Goal: Communication & Community: Answer question/provide support

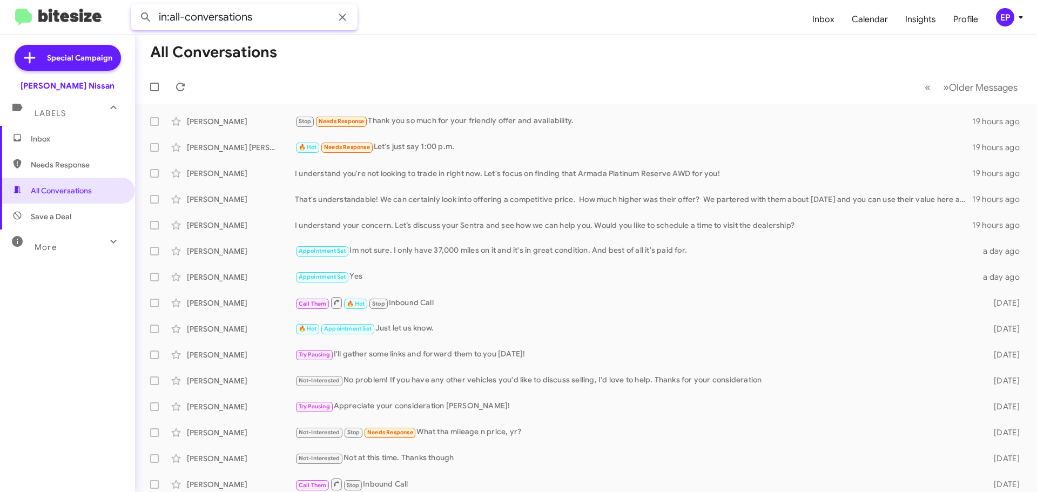
click at [309, 14] on input "in:all-conversations" at bounding box center [244, 17] width 227 height 26
click at [135, 6] on button at bounding box center [146, 17] width 22 height 22
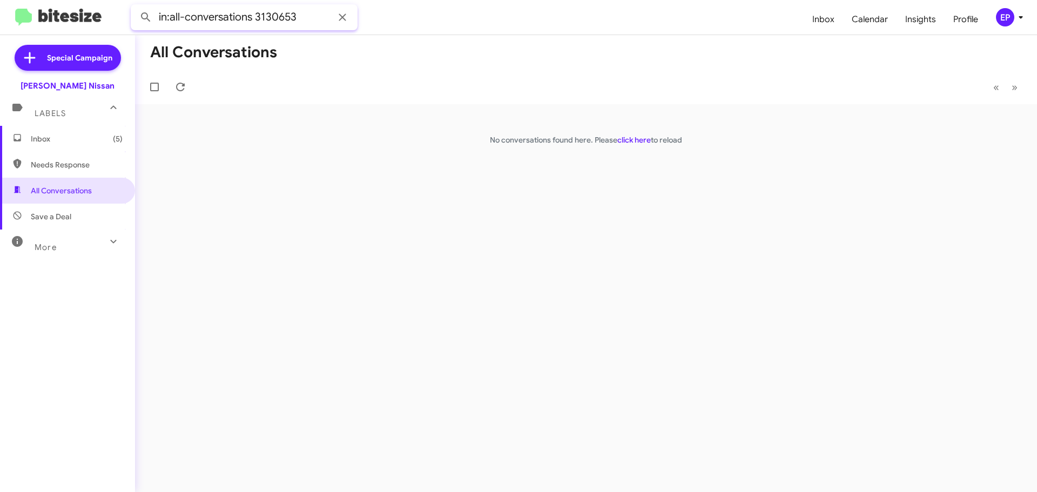
click at [253, 13] on input "in:all-conversations 3130653" at bounding box center [244, 17] width 227 height 26
click at [135, 6] on button at bounding box center [146, 17] width 22 height 22
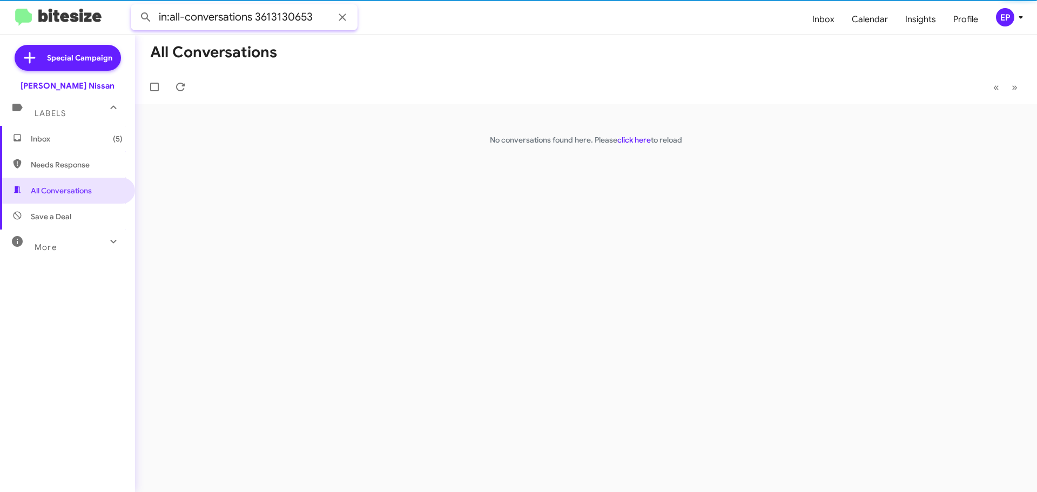
click at [135, 6] on button at bounding box center [146, 17] width 22 height 22
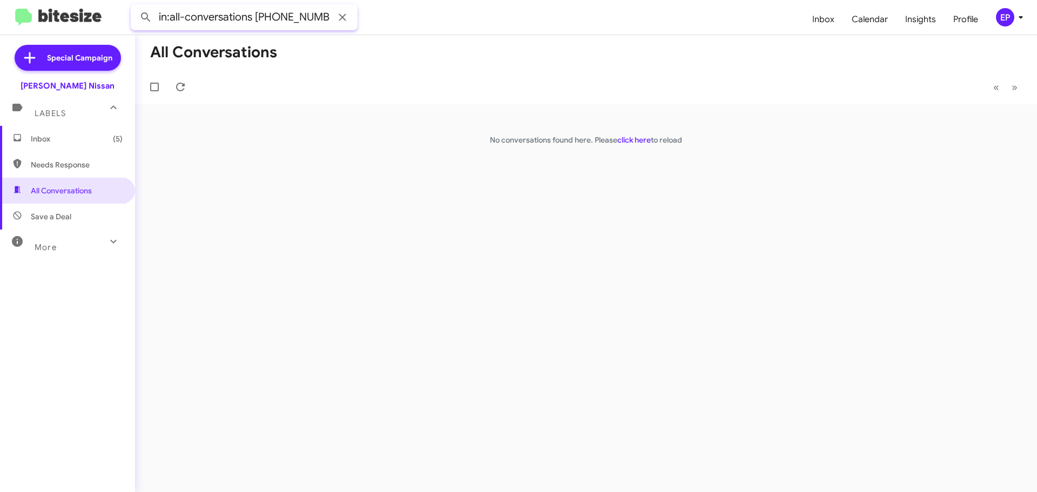
type input "in:all-conversations [PHONE_NUMBER]"
click at [135, 6] on button at bounding box center [146, 17] width 22 height 22
drag, startPoint x: 320, startPoint y: 15, endPoint x: 255, endPoint y: 11, distance: 65.5
click at [255, 11] on input "in:all-conversations [PHONE_NUMBER]" at bounding box center [244, 17] width 227 height 26
click at [66, 136] on span "Inbox (5)" at bounding box center [77, 138] width 92 height 11
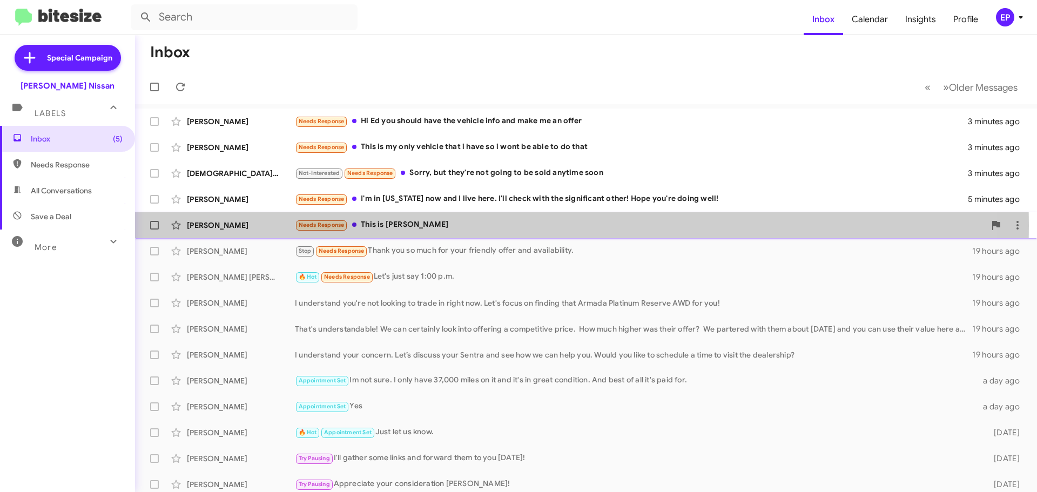
click at [396, 226] on div "Needs Response This is [PERSON_NAME]" at bounding box center [640, 225] width 691 height 12
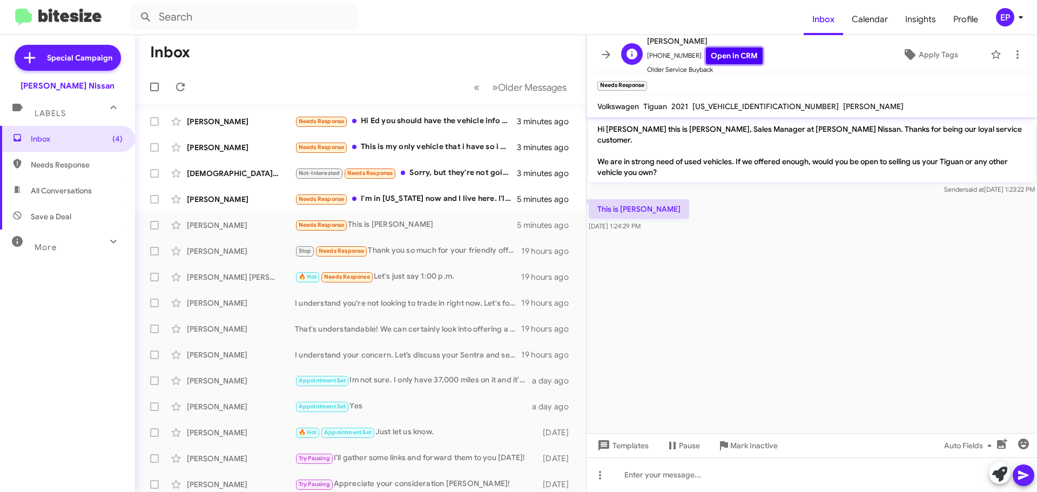
click at [715, 57] on link "Open in CRM" at bounding box center [734, 56] width 57 height 17
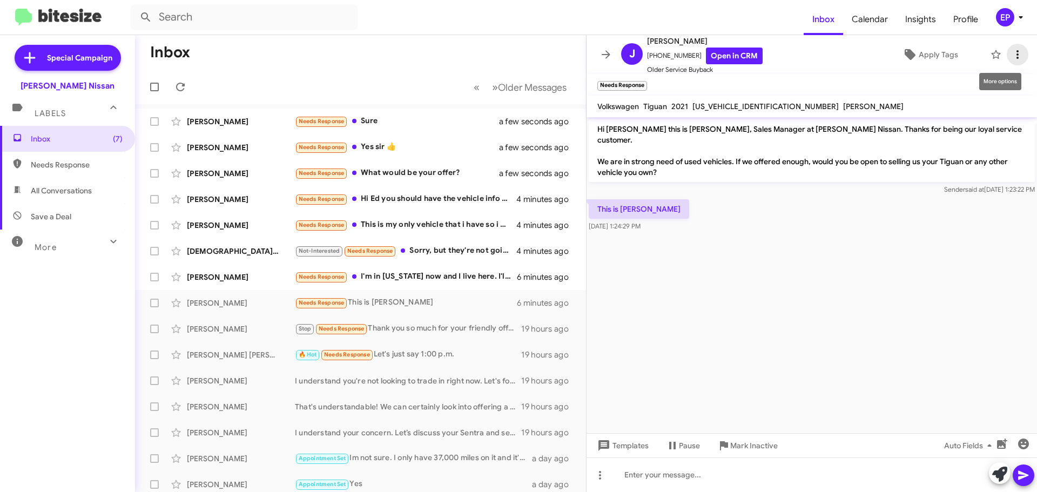
click at [1012, 56] on icon at bounding box center [1018, 54] width 13 height 13
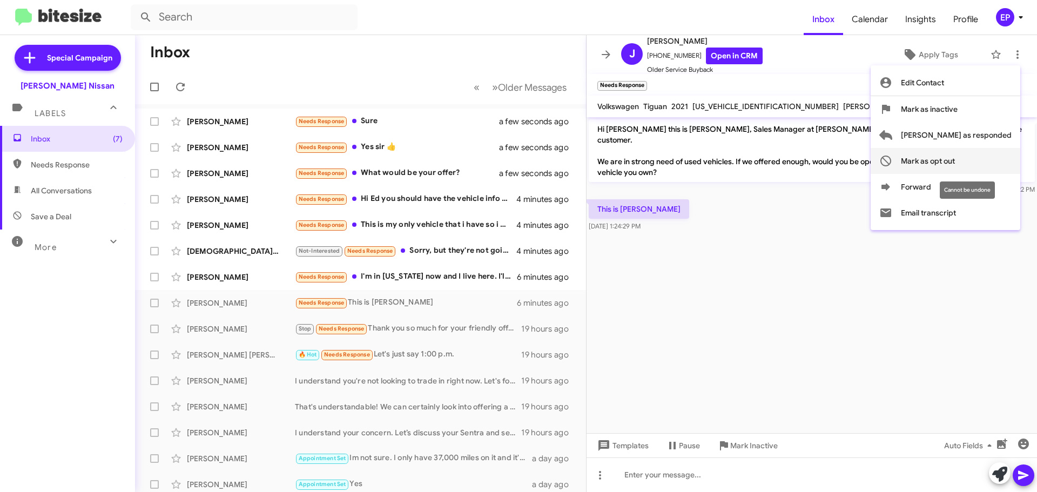
click at [955, 158] on span "Mark as opt out" at bounding box center [928, 161] width 54 height 26
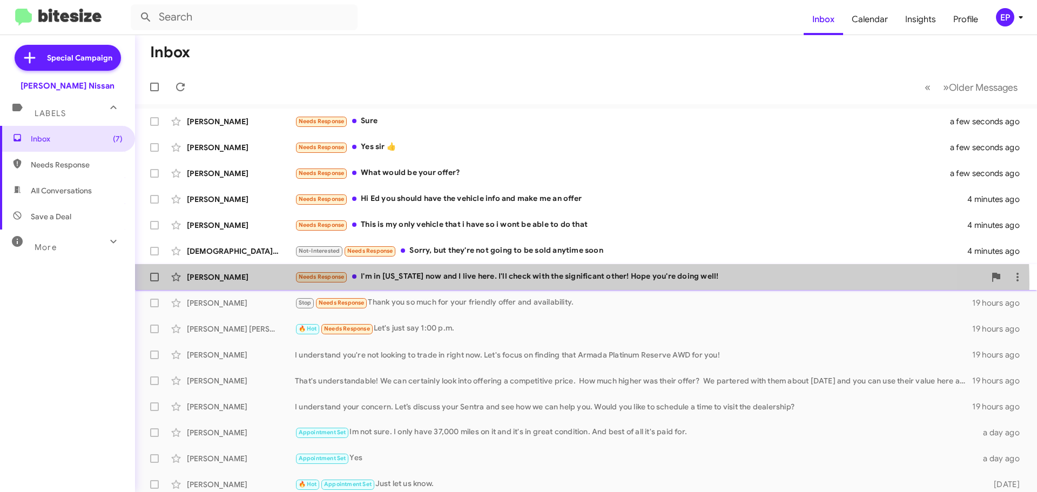
click at [513, 285] on div "[PERSON_NAME] Needs Response I'm in [US_STATE] now and I live here. I'll check …" at bounding box center [586, 277] width 885 height 22
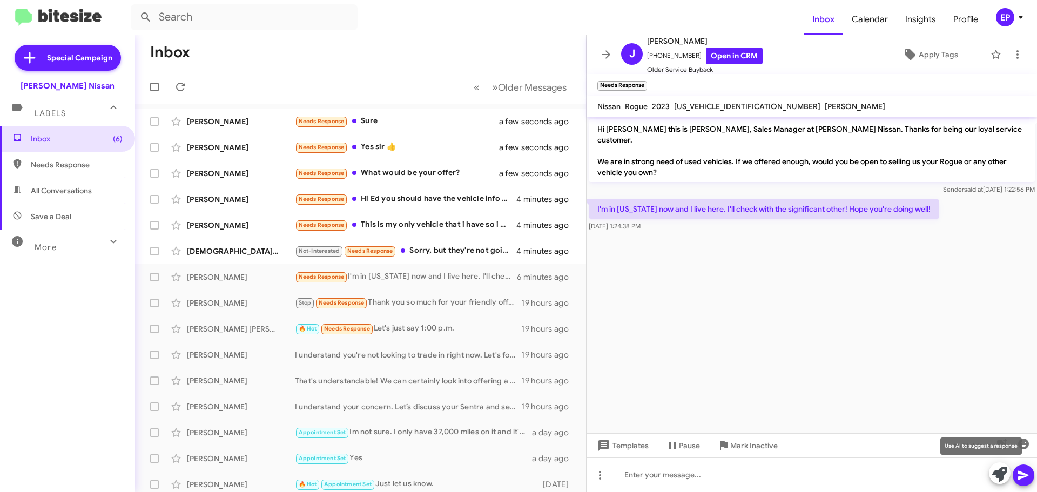
click at [1003, 474] on icon at bounding box center [1000, 474] width 15 height 15
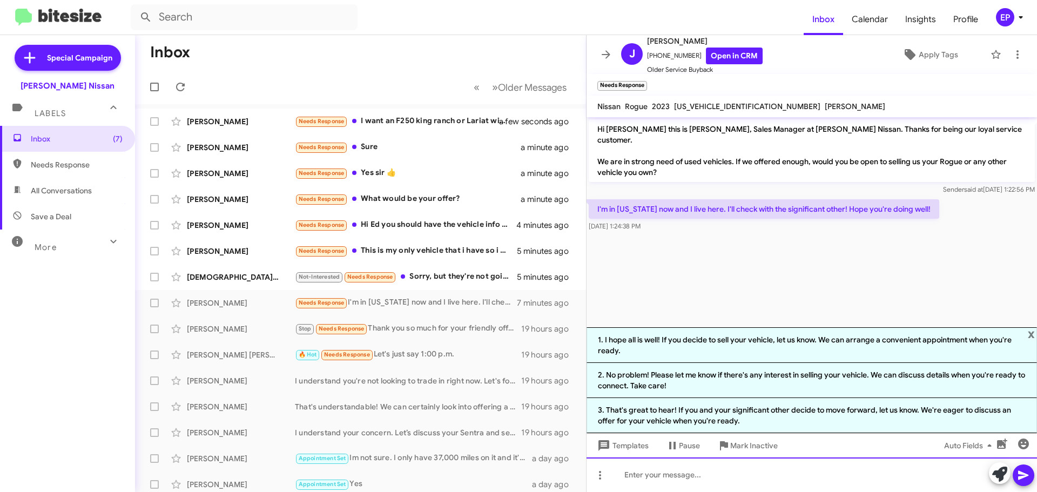
click at [711, 467] on div at bounding box center [812, 475] width 451 height 35
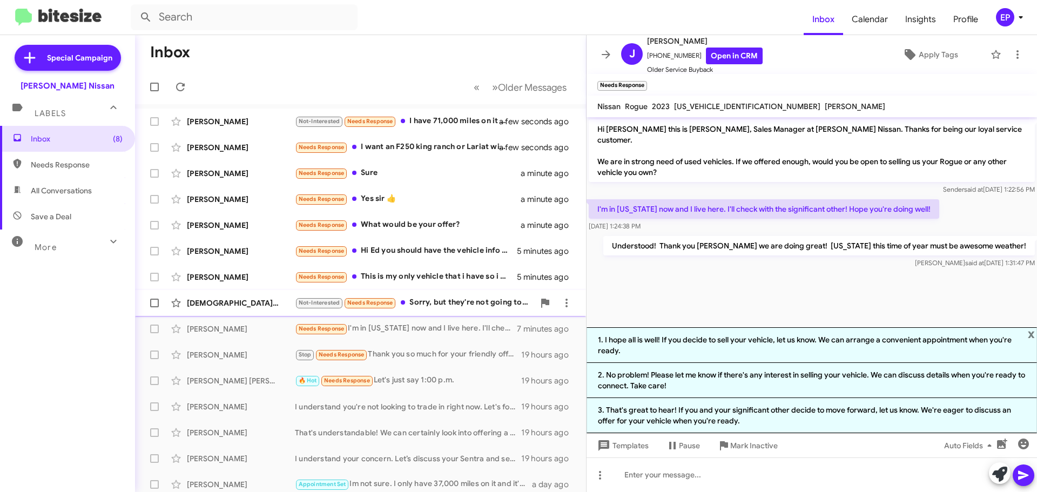
click at [451, 298] on div "Not-Interested Needs Response Sorry, but they're not going to be sold anytime s…" at bounding box center [414, 303] width 239 height 12
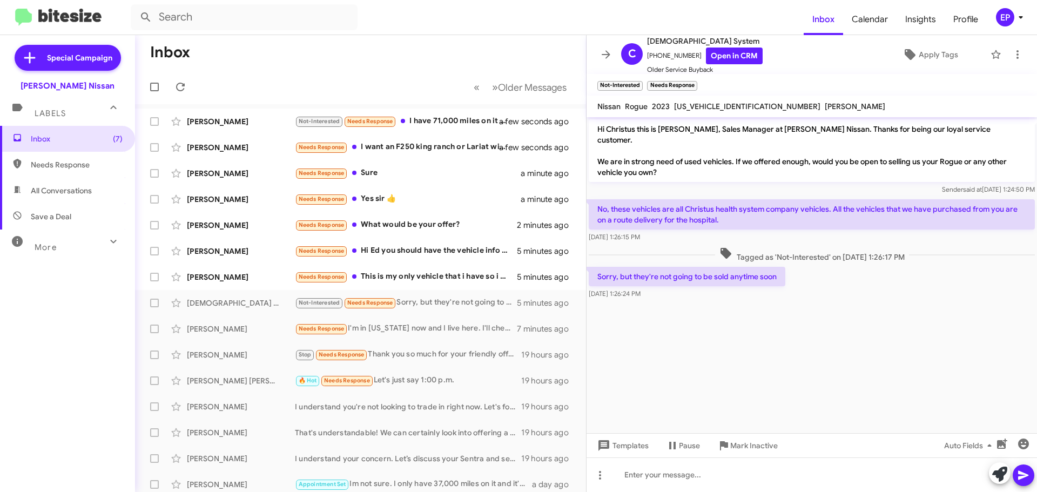
click at [776, 332] on cdk-virtual-scroll-viewport "Hi Christus this is [PERSON_NAME], Sales Manager at [PERSON_NAME] Nissan. Thank…" at bounding box center [812, 275] width 451 height 316
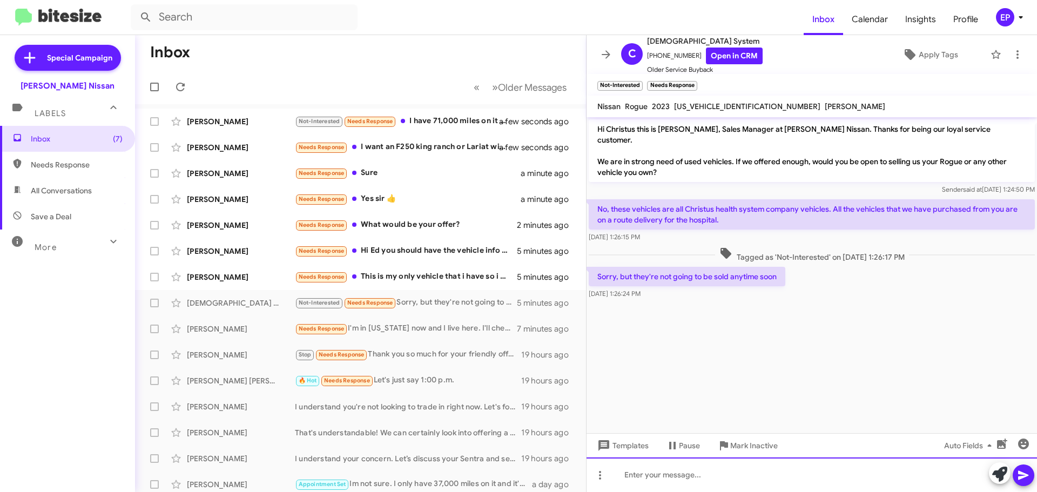
click at [719, 474] on div at bounding box center [812, 475] width 451 height 35
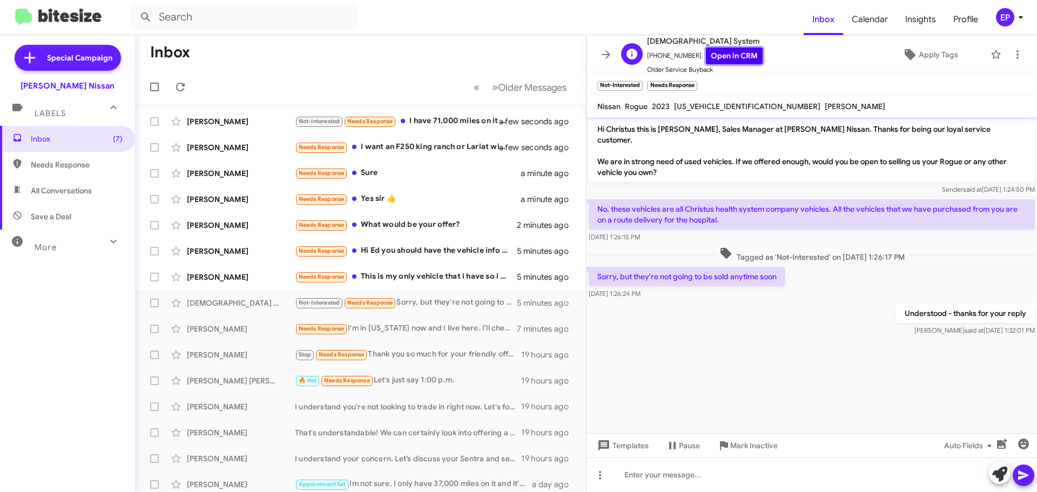
click at [740, 56] on link "Open in CRM" at bounding box center [734, 56] width 57 height 17
click at [780, 338] on div at bounding box center [812, 345] width 451 height 14
click at [607, 53] on icon at bounding box center [606, 54] width 13 height 13
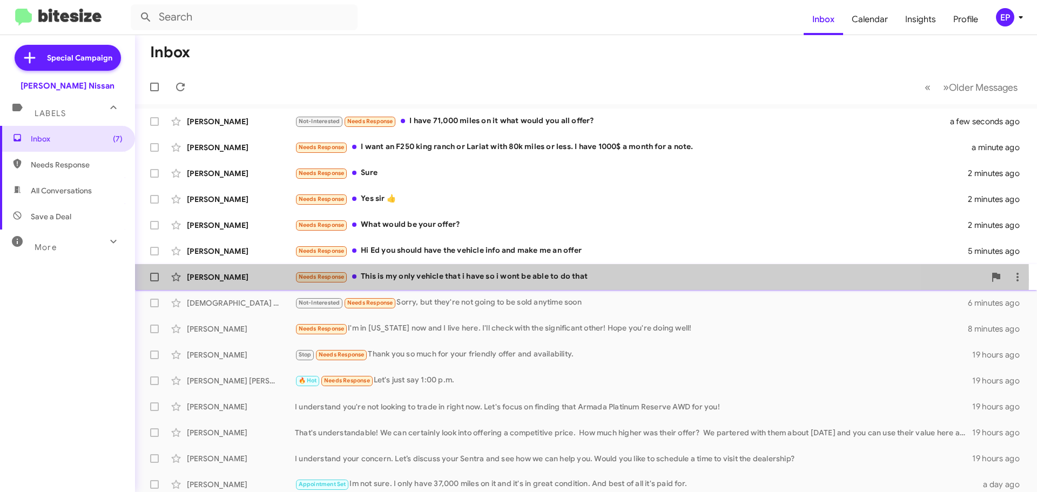
click at [426, 279] on div "Needs Response This is my only vehicle that i have so i wont be able to do that" at bounding box center [640, 277] width 691 height 12
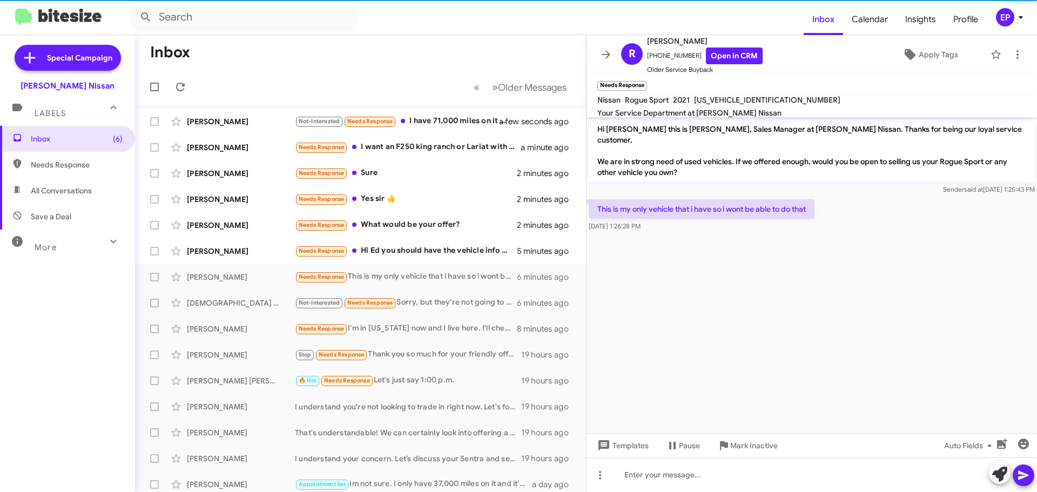
click at [722, 266] on cdk-virtual-scroll-viewport "Hi [PERSON_NAME] this is [PERSON_NAME], Sales Manager at [PERSON_NAME] Nissan. …" at bounding box center [812, 275] width 451 height 316
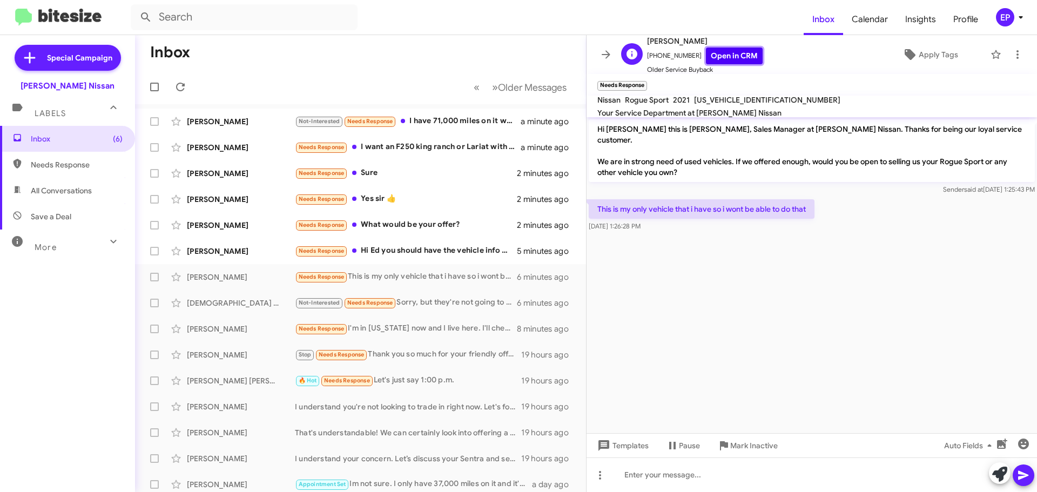
click at [724, 51] on link "Open in CRM" at bounding box center [734, 56] width 57 height 17
click at [740, 350] on cdk-virtual-scroll-viewport "Hi [PERSON_NAME] this is [PERSON_NAME], Sales Manager at [PERSON_NAME] Nissan. …" at bounding box center [812, 275] width 451 height 316
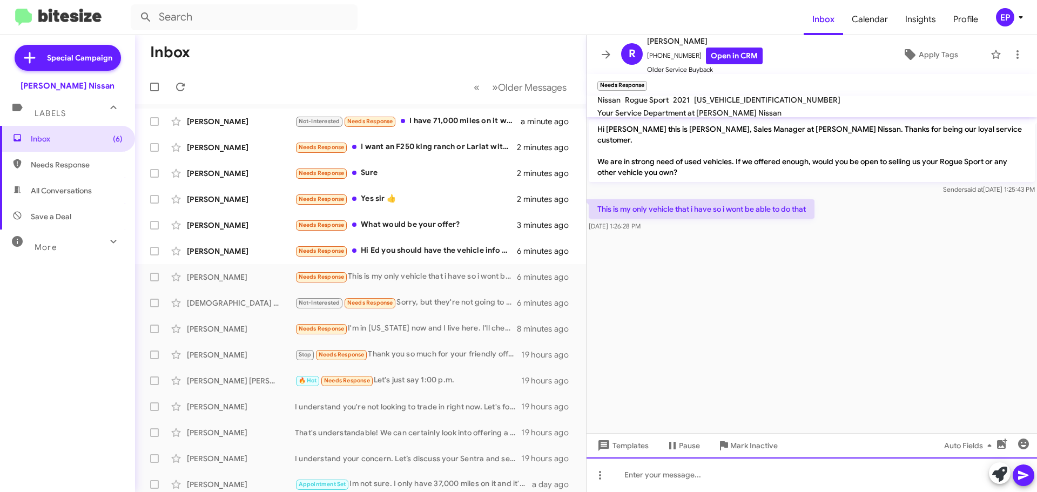
click at [731, 464] on div at bounding box center [812, 475] width 451 height 35
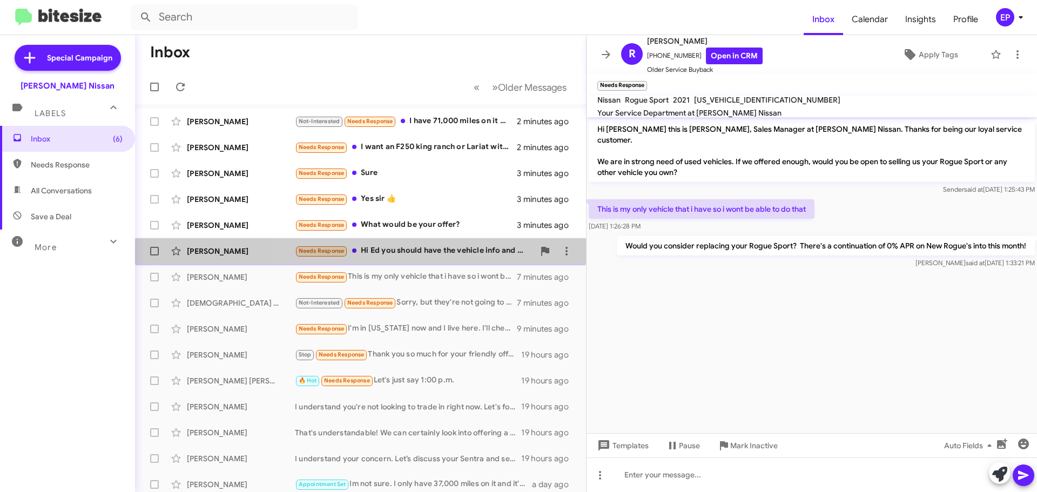
click at [430, 259] on div "[PERSON_NAME] Needs Response Hi Ed you should have the vehicle info and make me…" at bounding box center [361, 251] width 434 height 22
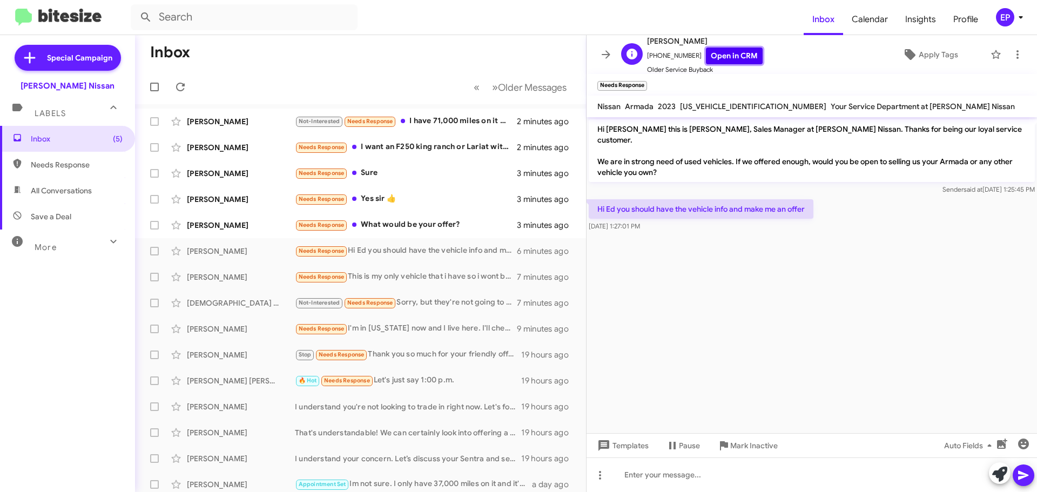
click at [721, 61] on link "Open in CRM" at bounding box center [734, 56] width 57 height 17
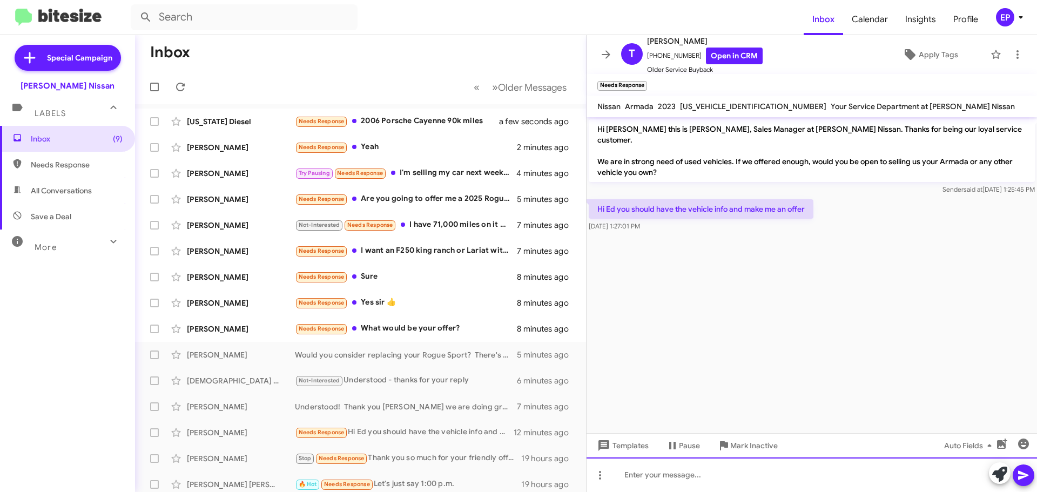
click at [665, 469] on div at bounding box center [812, 475] width 451 height 35
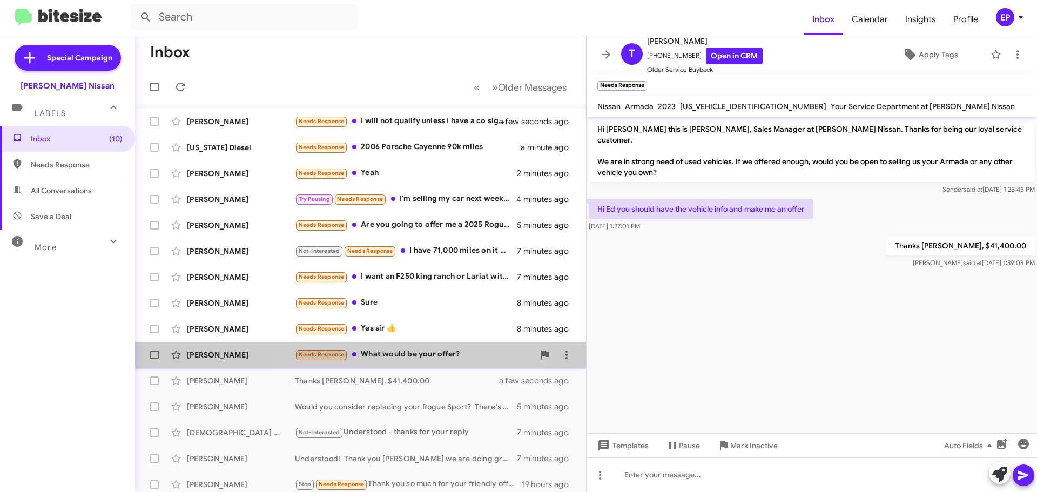
click at [394, 349] on div "Needs Response What would be your offer?" at bounding box center [414, 355] width 239 height 12
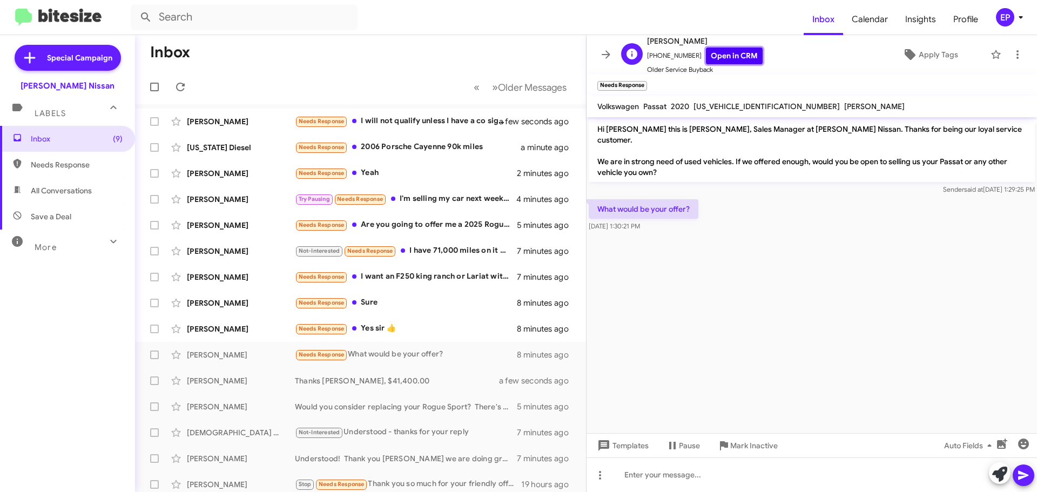
click at [730, 58] on link "Open in CRM" at bounding box center [734, 56] width 57 height 17
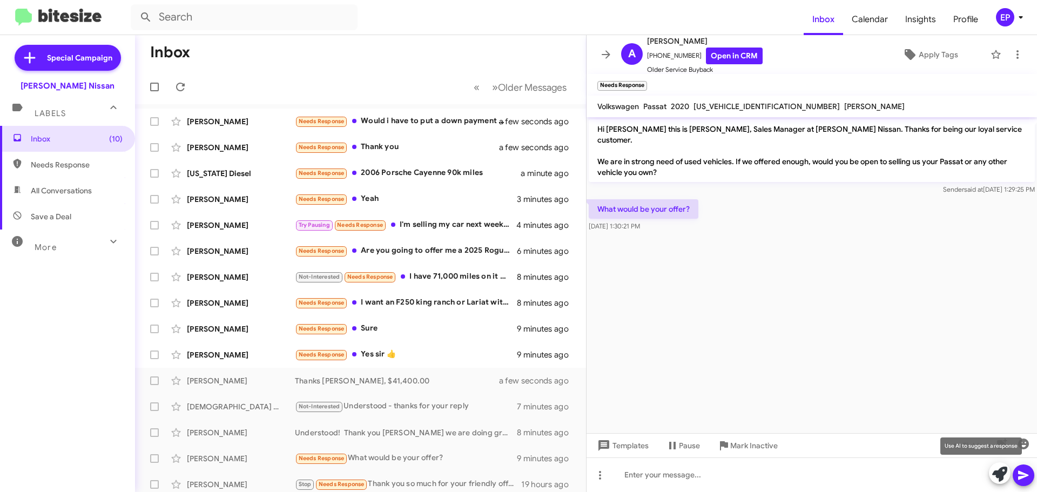
click at [1004, 477] on icon at bounding box center [1000, 474] width 15 height 15
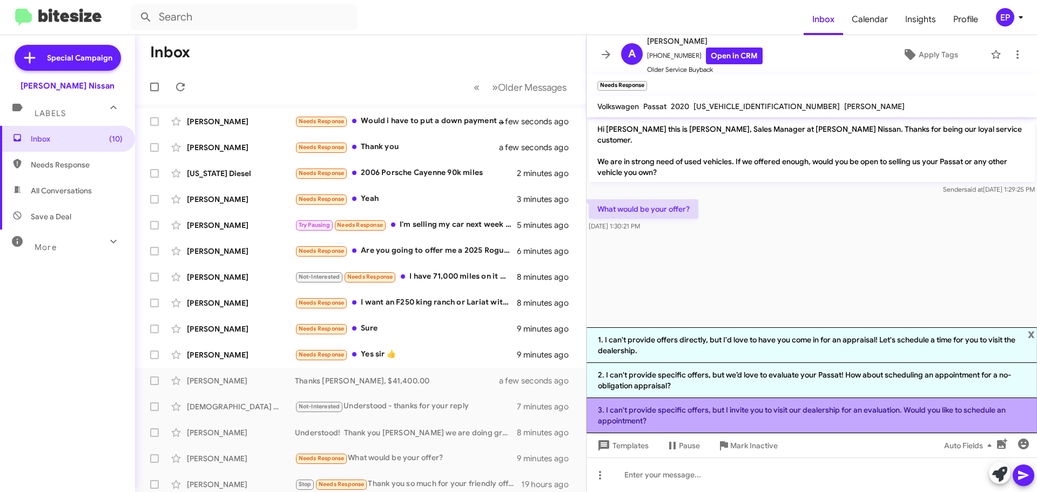
click at [738, 419] on li "3. I can't provide specific offers, but I invite you to visit our dealership fo…" at bounding box center [812, 415] width 451 height 35
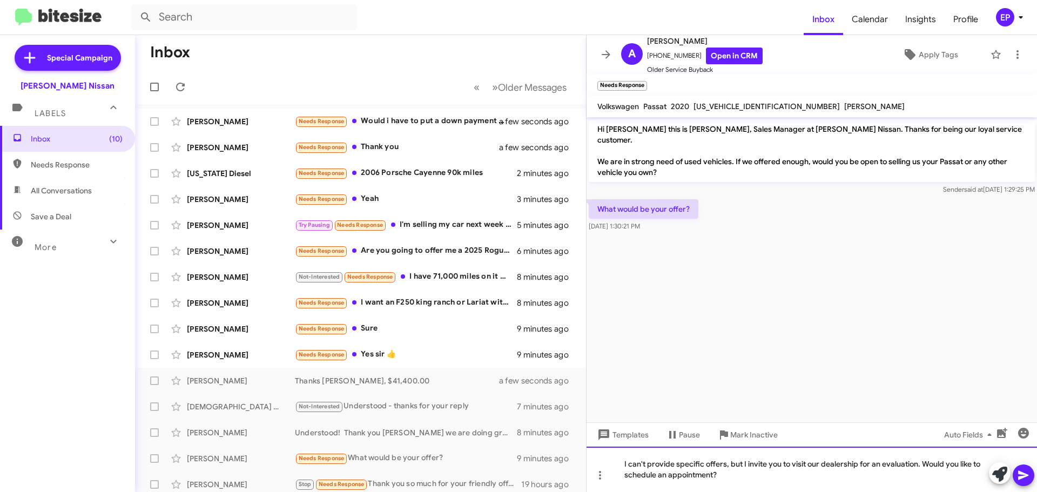
click at [713, 473] on div "I can't provide specific offers, but I invite you to visit our dealership for a…" at bounding box center [812, 469] width 451 height 45
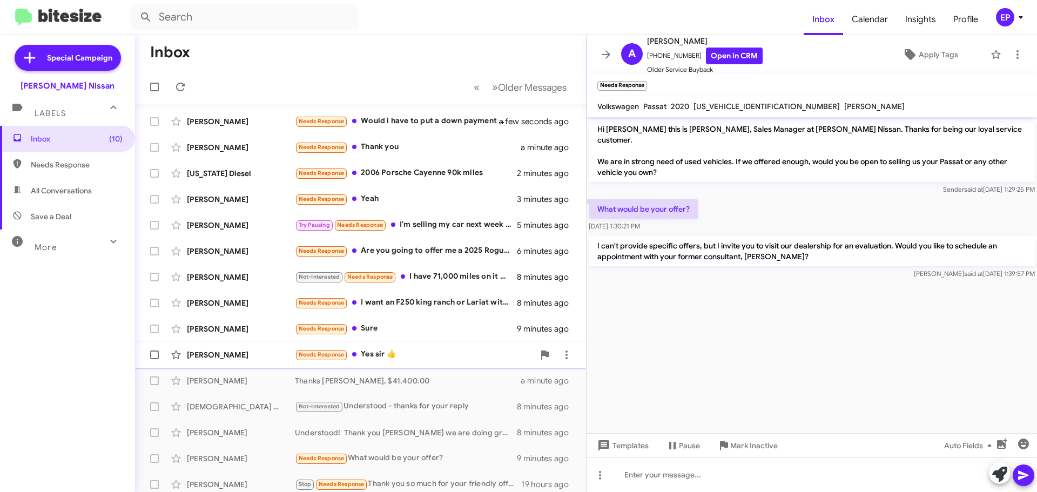
click at [242, 366] on span "[PERSON_NAME] Needs Response Yes sir 👍 9 minutes ago" at bounding box center [360, 355] width 451 height 26
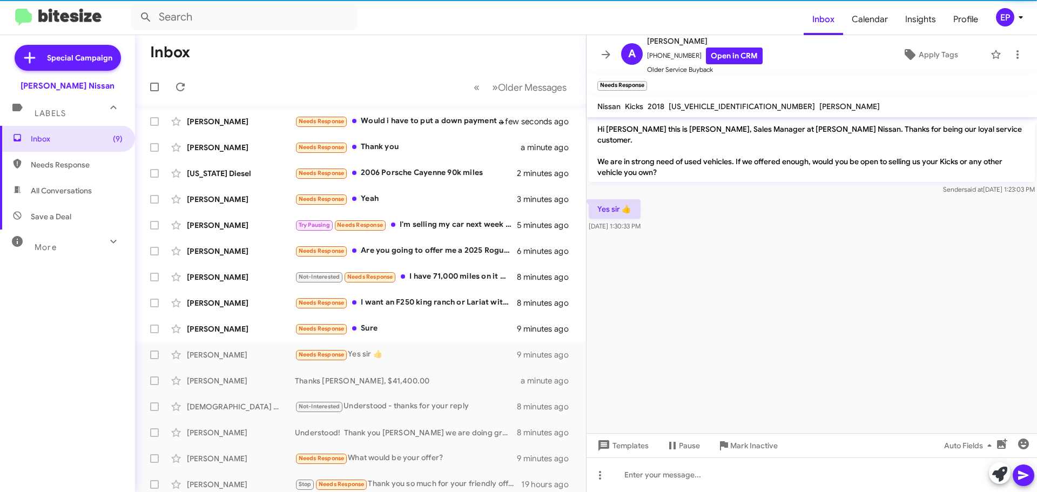
click at [756, 197] on div "Yes sir 👍 [DATE] 1:30:33 PM" at bounding box center [812, 215] width 451 height 37
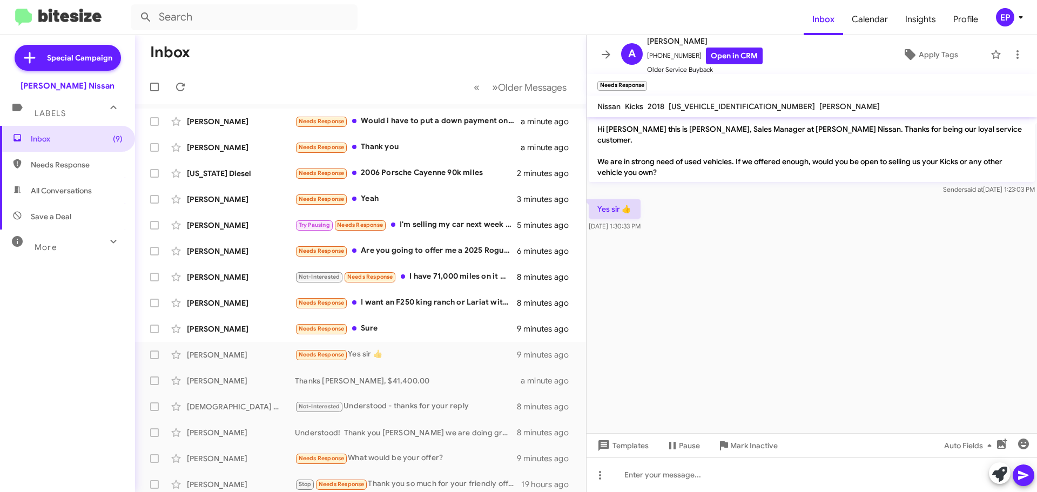
drag, startPoint x: 759, startPoint y: 233, endPoint x: 749, endPoint y: 232, distance: 9.7
click at [753, 233] on cdk-virtual-scroll-viewport "Hi [PERSON_NAME] this is [PERSON_NAME], Sales Manager at [PERSON_NAME] Nissan. …" at bounding box center [812, 275] width 451 height 316
click at [738, 240] on cdk-virtual-scroll-viewport "Hi [PERSON_NAME] this is [PERSON_NAME], Sales Manager at [PERSON_NAME] Nissan. …" at bounding box center [812, 275] width 451 height 316
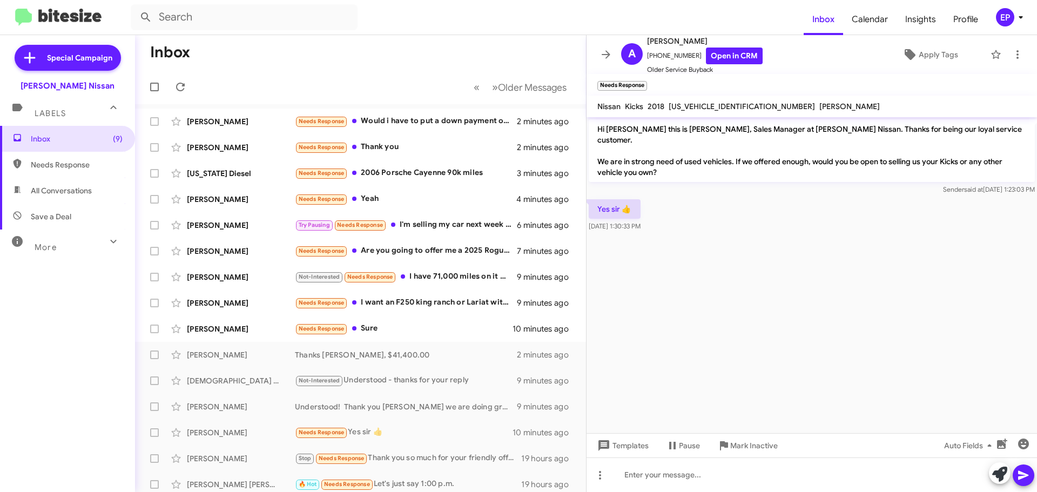
click at [738, 240] on cdk-virtual-scroll-viewport "Hi [PERSON_NAME] this is [PERSON_NAME], Sales Manager at [PERSON_NAME] Nissan. …" at bounding box center [812, 275] width 451 height 316
click at [742, 56] on link "Open in CRM" at bounding box center [734, 56] width 57 height 17
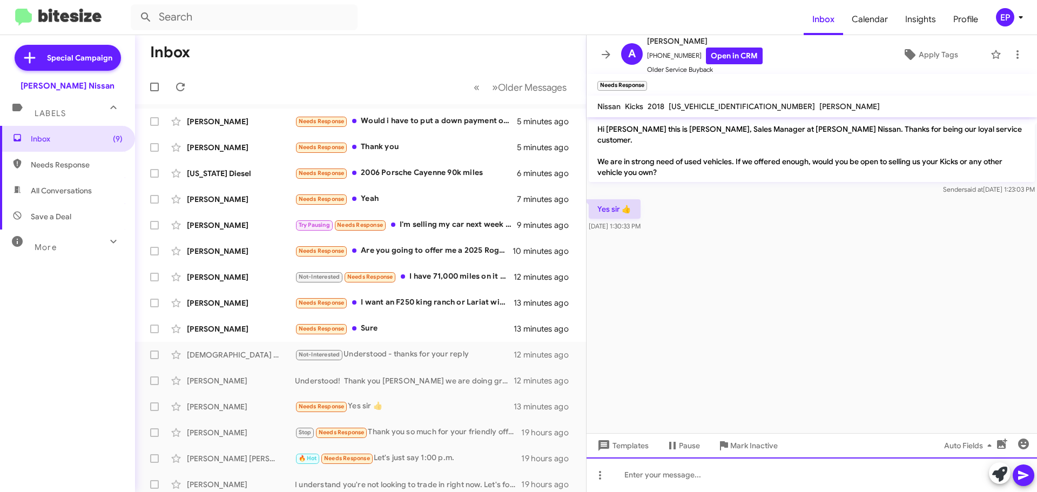
click at [643, 472] on div at bounding box center [812, 475] width 451 height 35
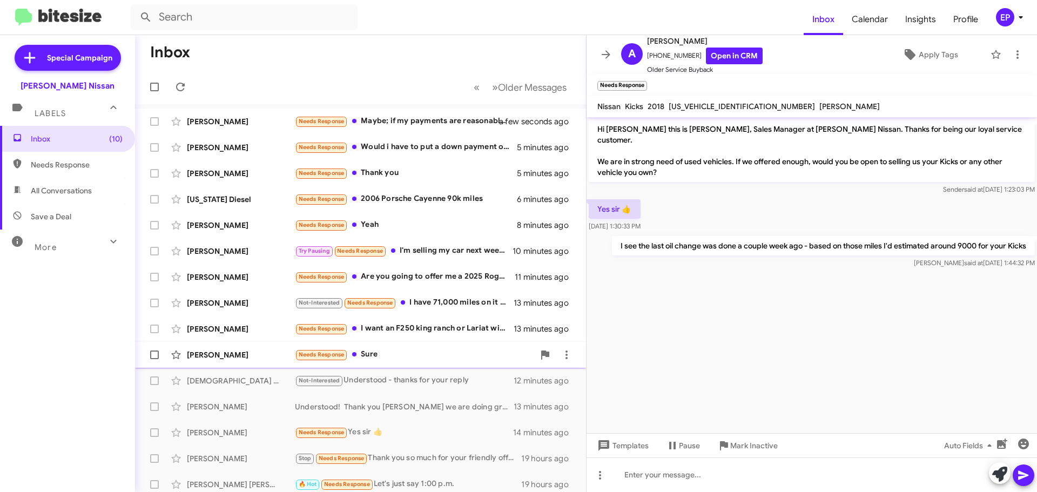
click at [383, 359] on div "Needs Response Sure" at bounding box center [414, 355] width 239 height 12
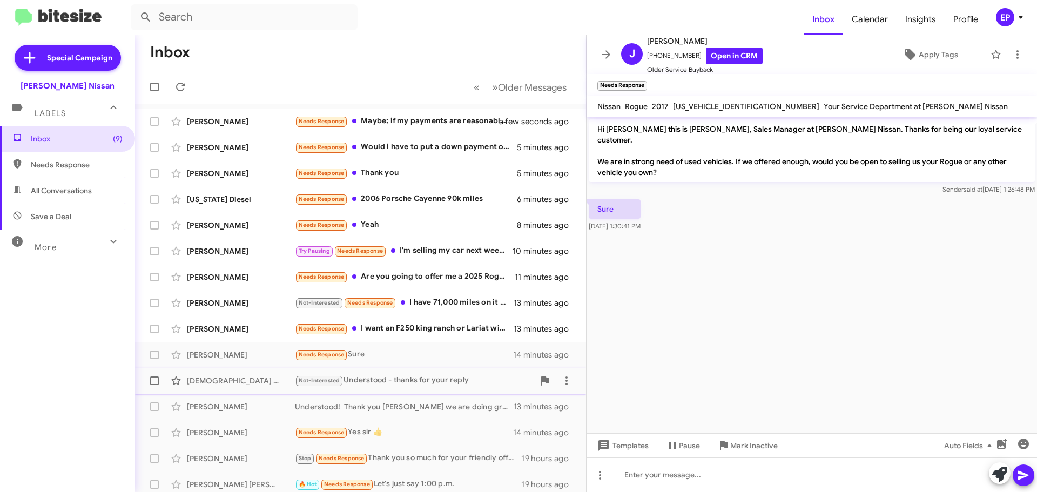
click at [399, 377] on div "Not-Interested Understood - thanks for your reply" at bounding box center [414, 380] width 239 height 12
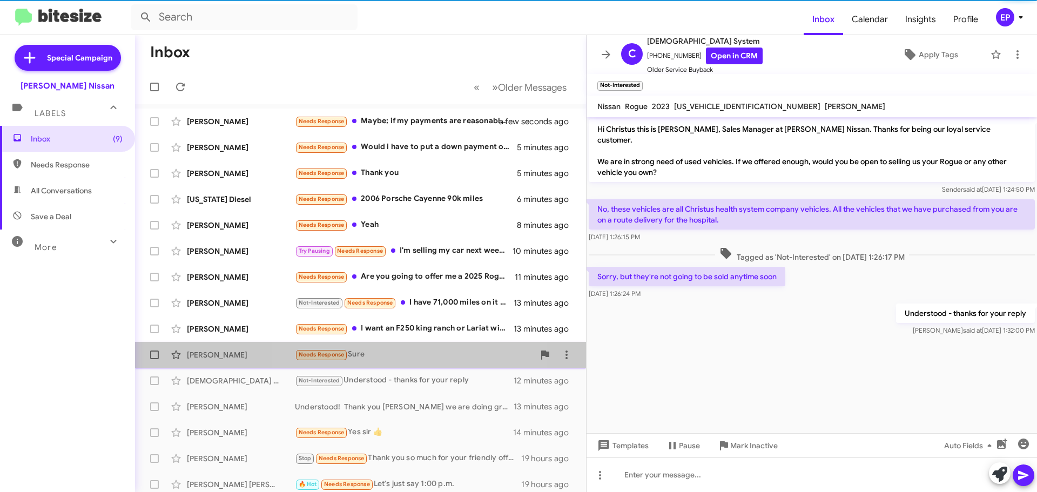
click at [391, 358] on div "Needs Response Sure" at bounding box center [414, 355] width 239 height 12
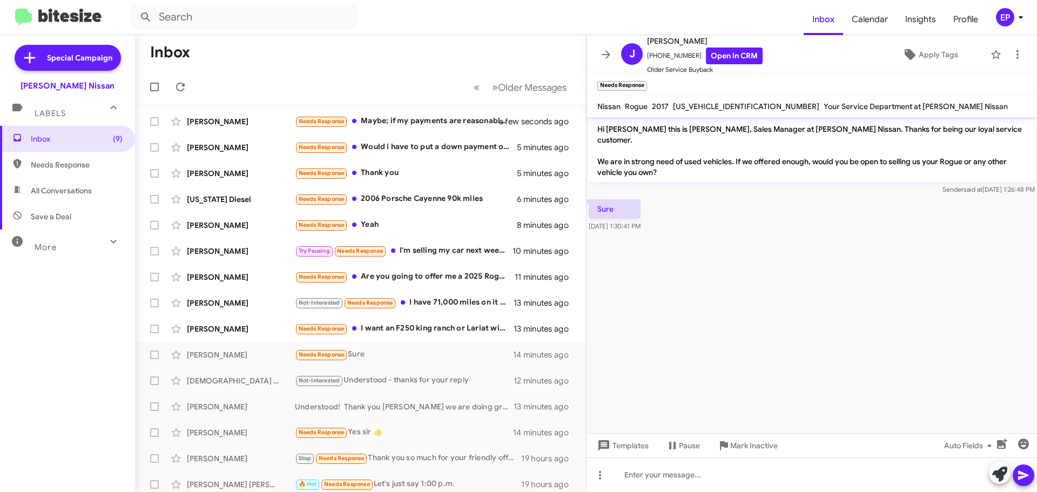
click at [780, 270] on cdk-virtual-scroll-viewport "Hi [PERSON_NAME] this is [PERSON_NAME], Sales Manager at [PERSON_NAME] Nissan. …" at bounding box center [812, 275] width 451 height 316
click at [732, 62] on link "Open in CRM" at bounding box center [734, 56] width 57 height 17
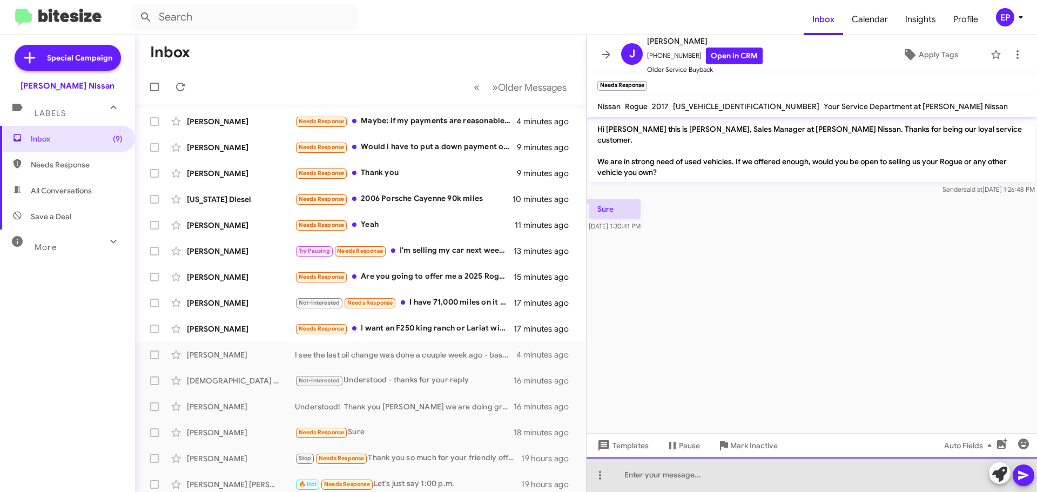
click at [699, 478] on div at bounding box center [812, 475] width 451 height 35
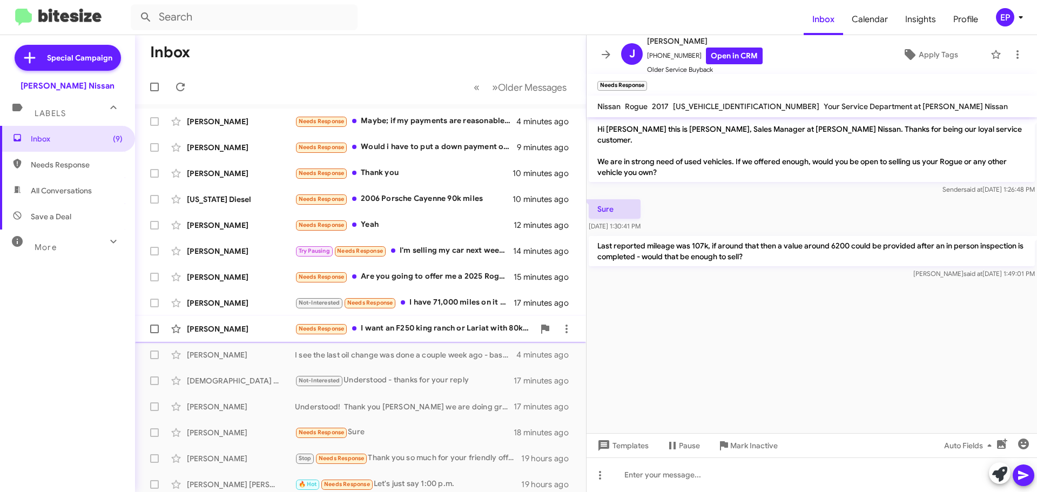
click at [404, 326] on div "Needs Response I want an F250 king ranch or Lariat with 80k miles or less. I ha…" at bounding box center [414, 329] width 239 height 12
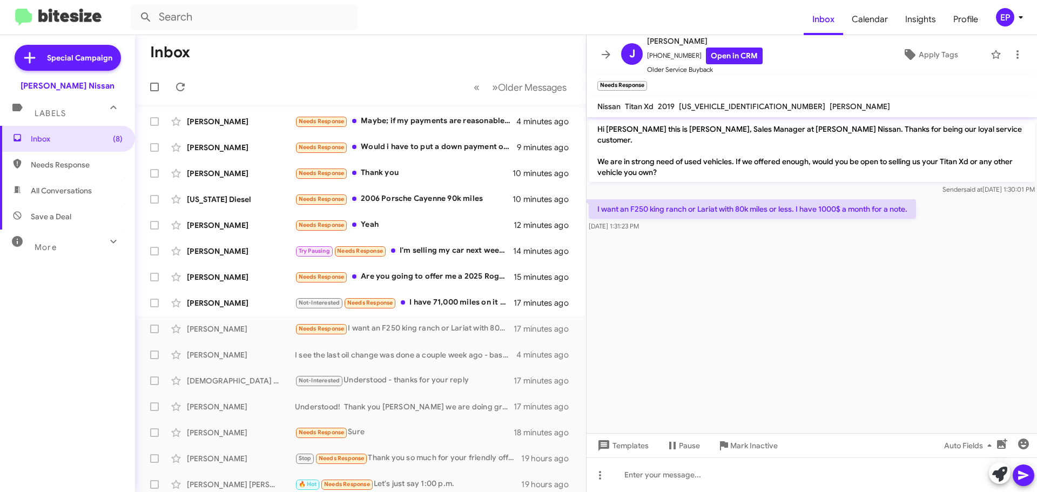
click at [747, 234] on div at bounding box center [812, 236] width 451 height 5
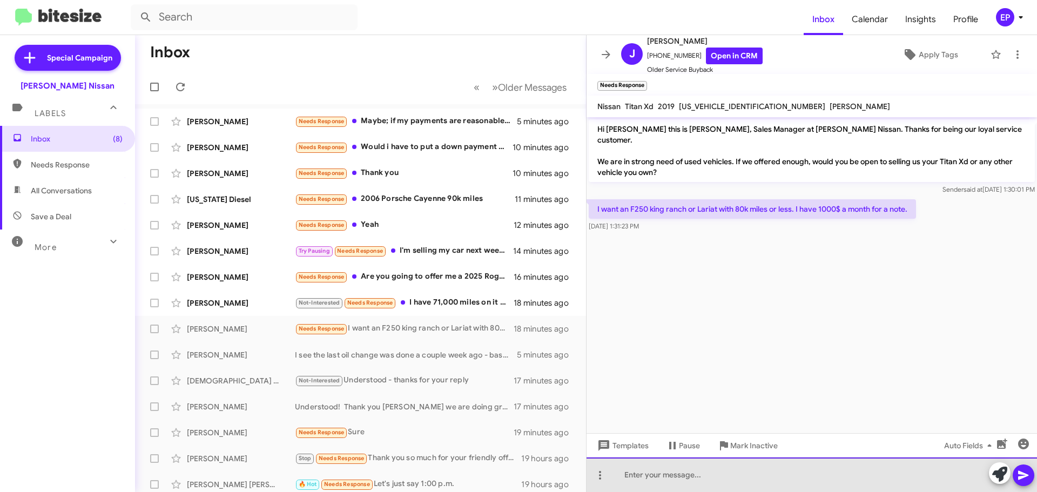
click at [663, 478] on div at bounding box center [812, 475] width 451 height 35
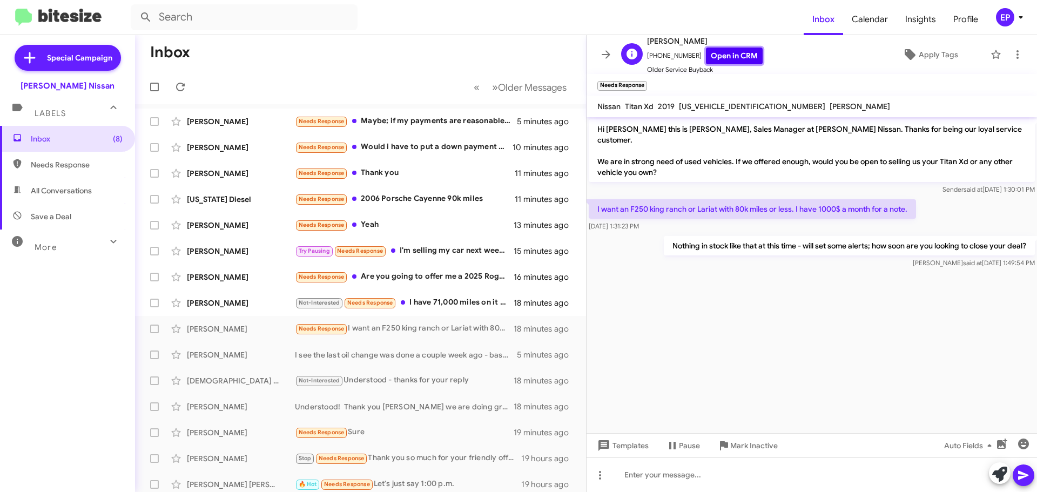
click at [740, 50] on link "Open in CRM" at bounding box center [734, 56] width 57 height 17
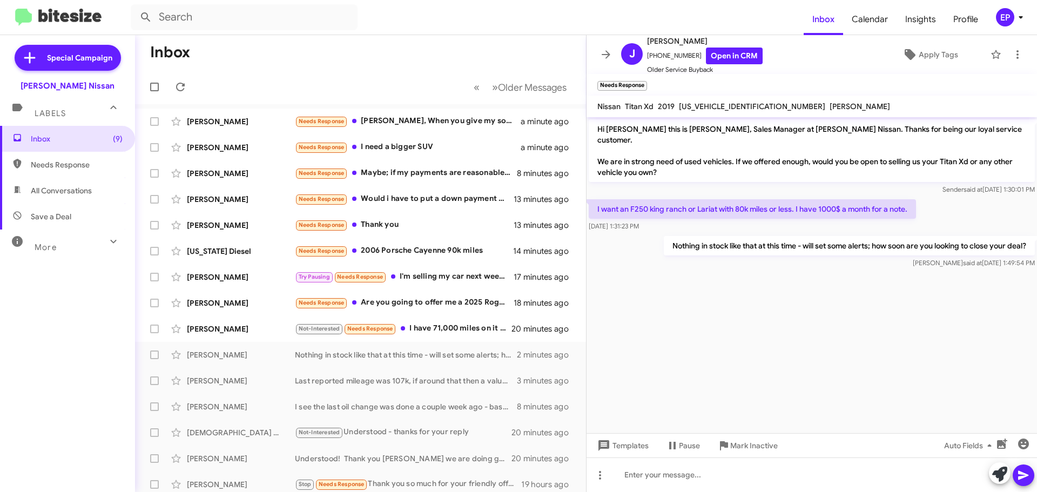
click at [742, 317] on cdk-virtual-scroll-viewport "Hi [PERSON_NAME] this is [PERSON_NAME], Sales Manager at [PERSON_NAME] Nissan. …" at bounding box center [812, 275] width 451 height 316
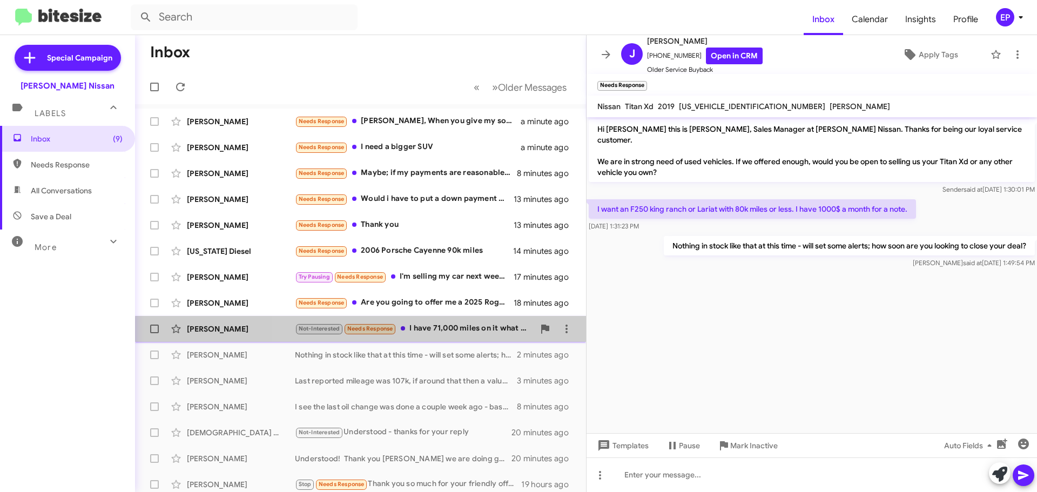
click at [446, 335] on div "Not-Interested Needs Response I have 71,000 miles on it what would you all offe…" at bounding box center [414, 329] width 239 height 12
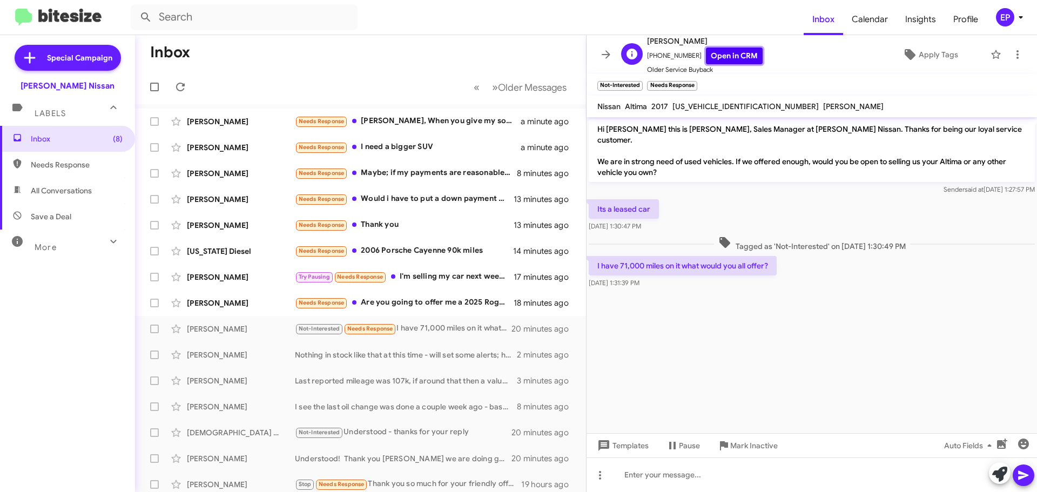
click at [731, 57] on link "Open in CRM" at bounding box center [734, 56] width 57 height 17
click at [742, 318] on cdk-virtual-scroll-viewport "Hi [PERSON_NAME] this is [PERSON_NAME], Sales Manager at [PERSON_NAME] Nissan. …" at bounding box center [812, 275] width 451 height 316
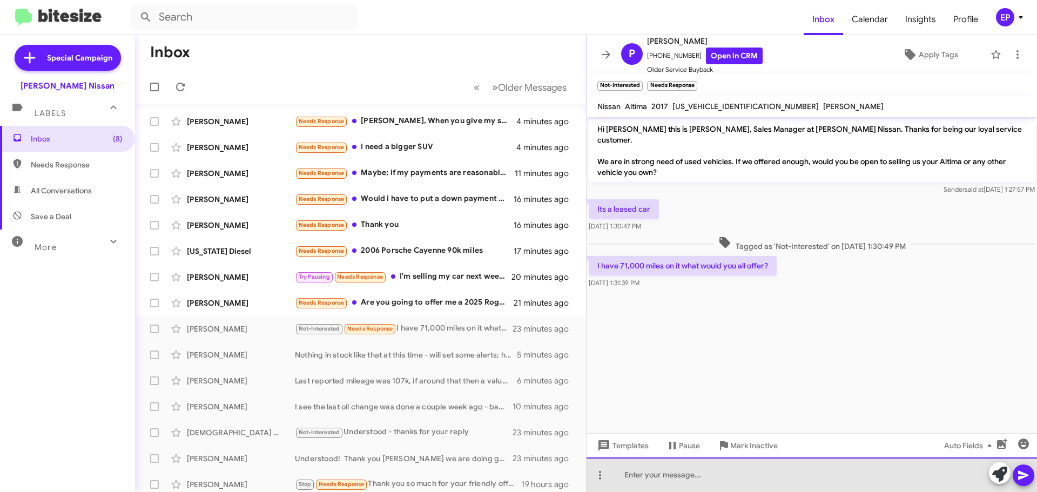
click at [715, 481] on div at bounding box center [812, 475] width 451 height 35
click at [752, 472] on div "It appears a value range around 800 could be provided" at bounding box center [812, 475] width 451 height 35
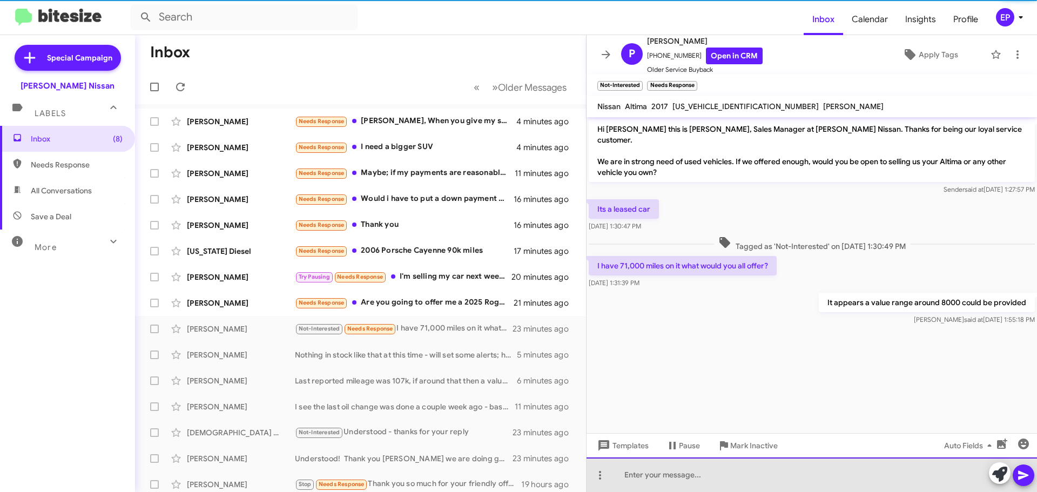
click at [776, 471] on div at bounding box center [812, 475] width 451 height 35
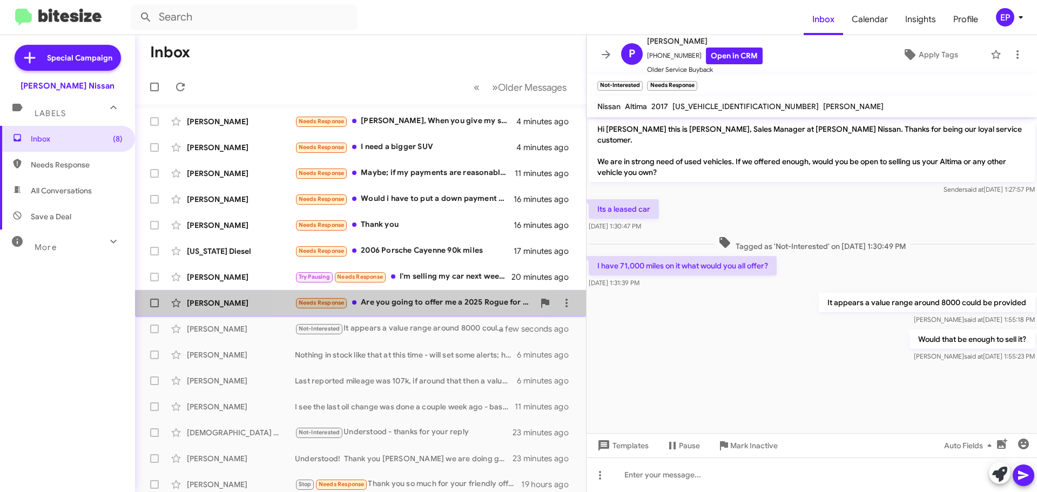
click at [387, 307] on div "Needs Response Are you going to offer me a 2025 Rogue for $19,000.? I can not s…" at bounding box center [414, 303] width 239 height 12
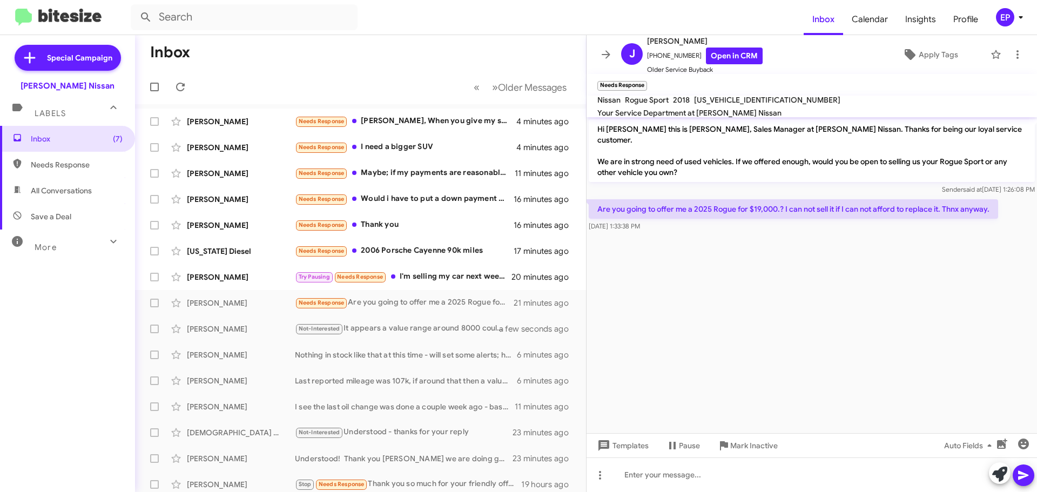
click at [678, 269] on cdk-virtual-scroll-viewport "Hi [PERSON_NAME] this is [PERSON_NAME], Sales Manager at [PERSON_NAME] Nissan. …" at bounding box center [812, 275] width 451 height 316
click at [733, 52] on link "Open in CRM" at bounding box center [734, 56] width 57 height 17
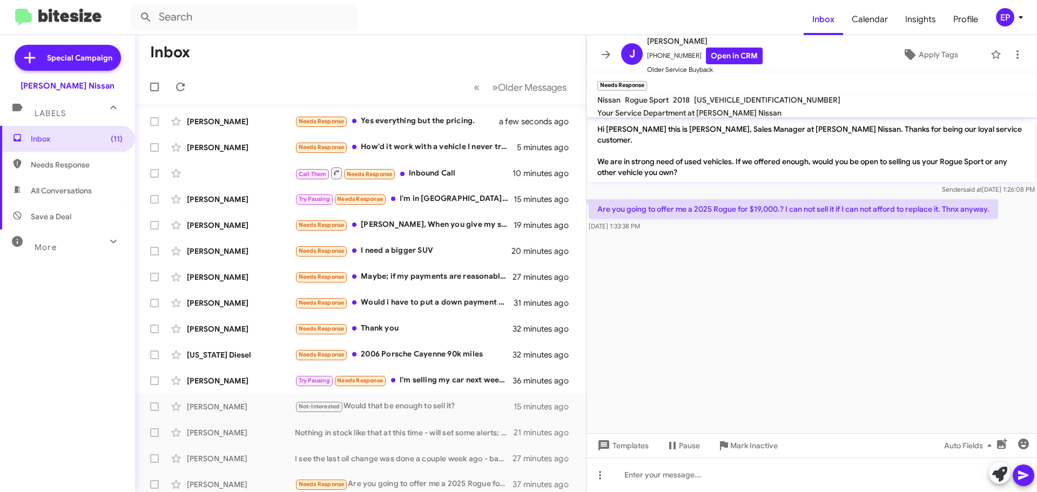
click at [709, 282] on cdk-virtual-scroll-viewport "Hi [PERSON_NAME] this is [PERSON_NAME], Sales Manager at [PERSON_NAME] Nissan. …" at bounding box center [812, 275] width 451 height 316
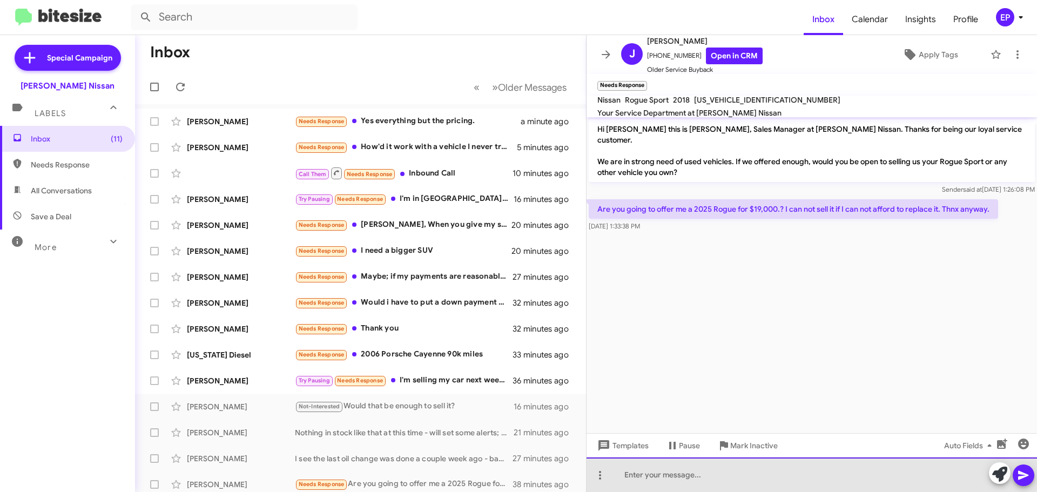
click at [722, 472] on div at bounding box center [812, 475] width 451 height 35
